Goal: Task Accomplishment & Management: Use online tool/utility

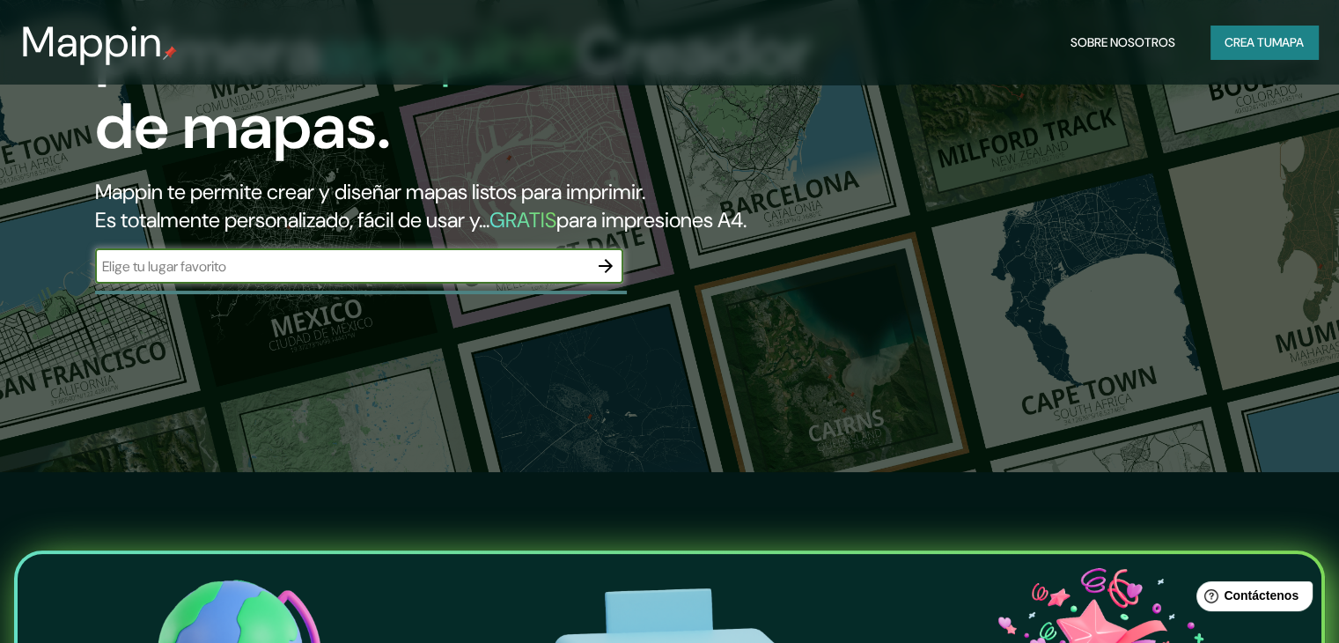
scroll to position [264, 0]
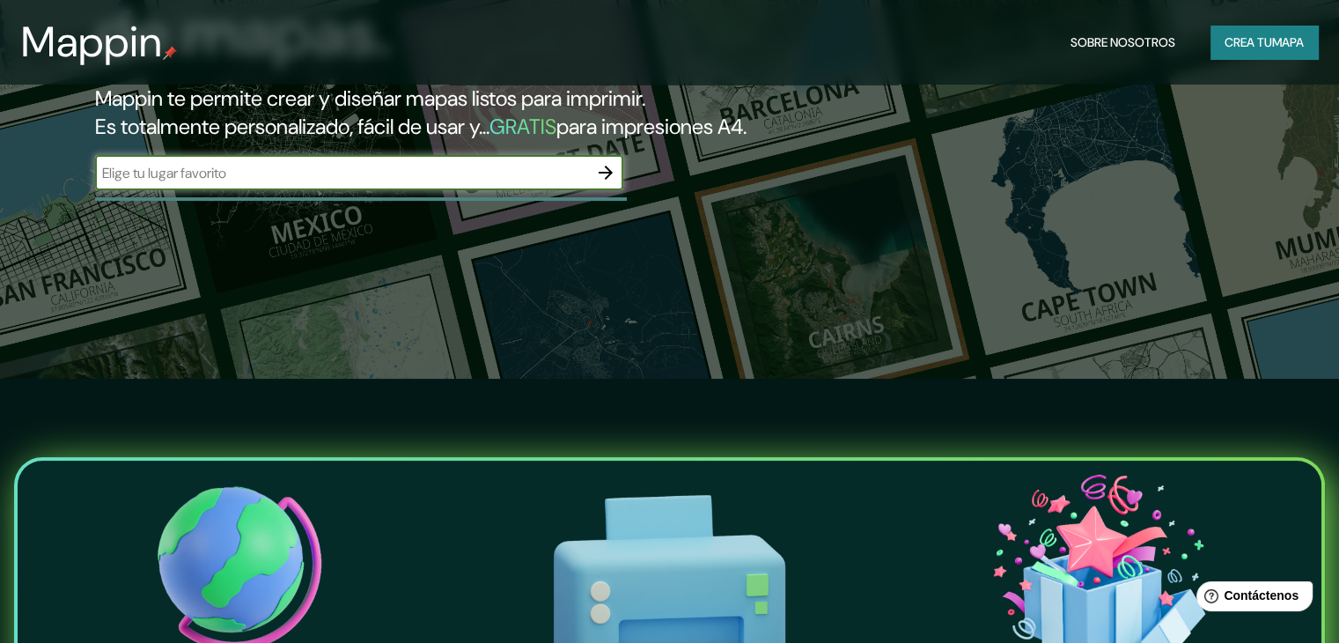
click at [407, 183] on input "text" at bounding box center [341, 173] width 493 height 20
click at [389, 183] on input "text" at bounding box center [341, 173] width 493 height 20
type input "bosque los pinos las pircas"
click at [616, 183] on icon "button" at bounding box center [605, 172] width 21 height 21
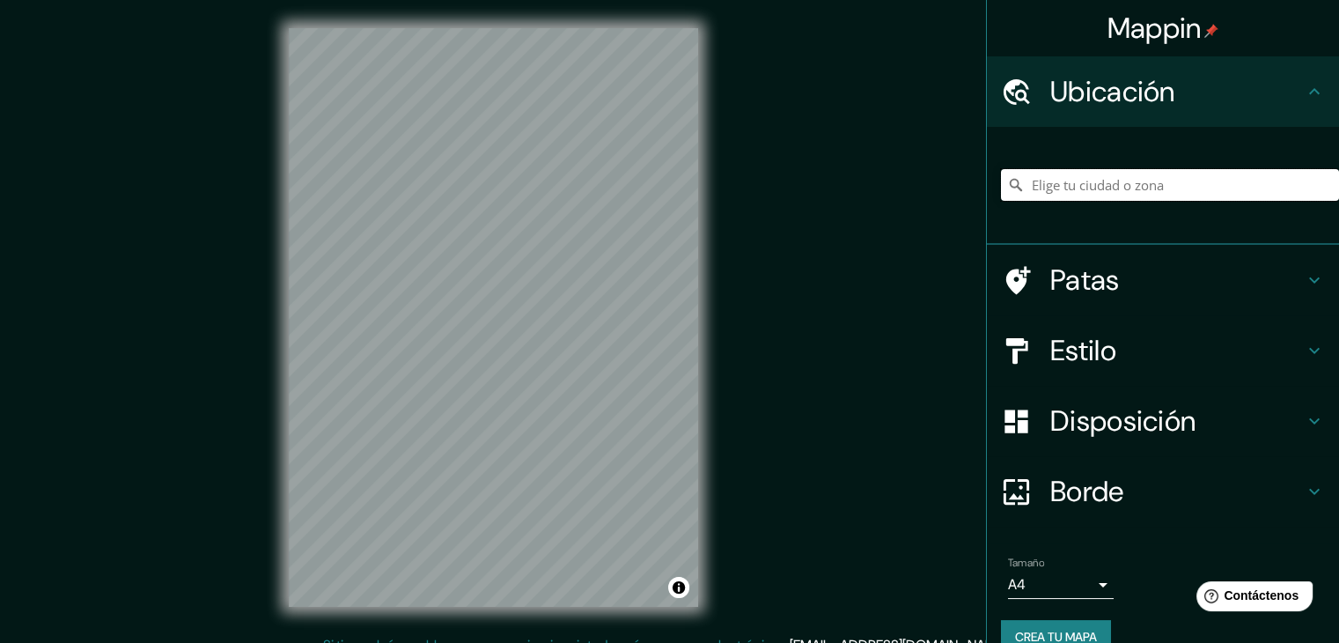
click at [1053, 196] on input "Elige tu ciudad o zona" at bounding box center [1170, 185] width 338 height 32
click at [1061, 188] on input "Elige tu ciudad o zona" at bounding box center [1170, 185] width 338 height 32
type input "Los Pinos Ln, [PERSON_NAME], [US_STATE] 72645, [GEOGRAPHIC_DATA]"
click at [1002, 346] on icon at bounding box center [1016, 350] width 31 height 31
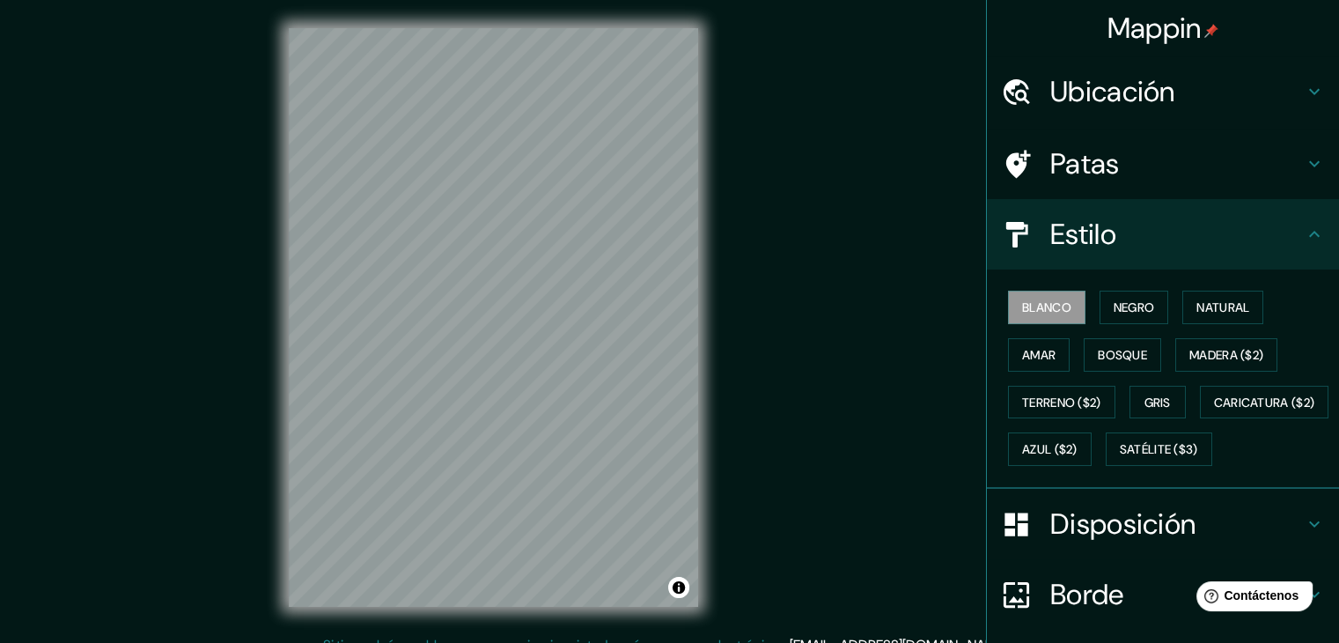
click at [1090, 225] on font "Estilo" at bounding box center [1083, 234] width 66 height 37
